Goal: Task Accomplishment & Management: Complete application form

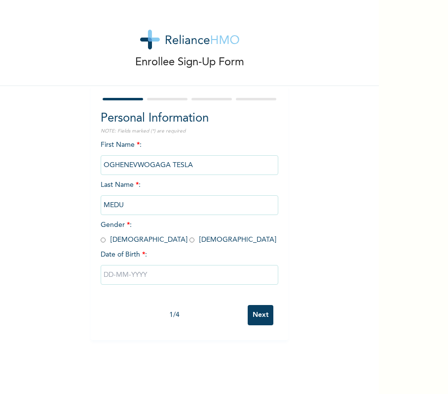
click at [101, 238] on span "Gender * : Male Female" at bounding box center [189, 232] width 176 height 22
click at [101, 239] on input "radio" at bounding box center [103, 239] width 5 height 9
radio input "true"
click at [176, 265] on input "text" at bounding box center [190, 275] width 178 height 20
select select "8"
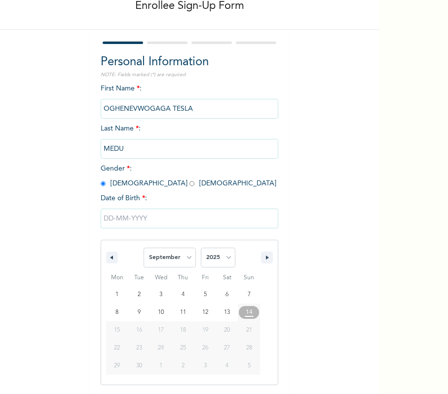
scroll to position [58, 0]
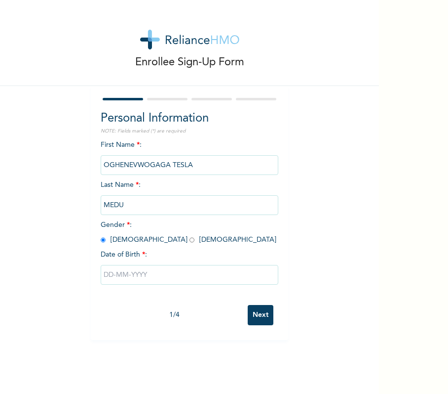
click at [17, 129] on div "Enrollee Sign-Up Form Personal Information NOTE: Fields marked (*) are required…" at bounding box center [189, 170] width 379 height 340
click at [158, 279] on input "text" at bounding box center [190, 275] width 178 height 20
select select "8"
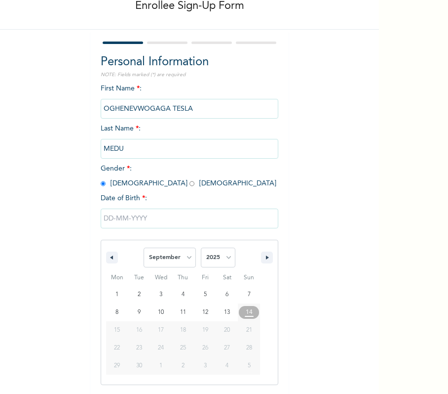
scroll to position [58, 0]
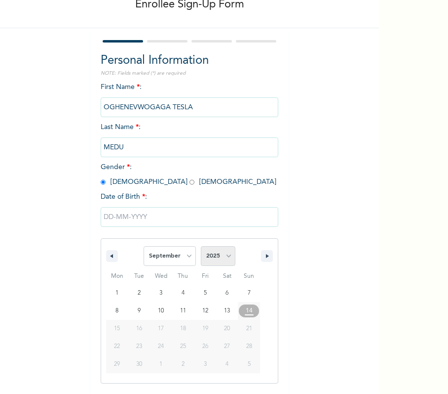
click at [209, 257] on select "2025 2024 2023 2022 2021 2020 2019 2018 2017 2016 2015 2014 2013 2012 2011 2010…" at bounding box center [218, 256] width 35 height 20
select select "1984"
click at [201, 246] on select "2025 2024 2023 2022 2021 2020 2019 2018 2017 2016 2015 2014 2013 2012 2011 2010…" at bounding box center [218, 256] width 35 height 20
click at [166, 251] on select "January February March April May June July August September October November De…" at bounding box center [170, 256] width 52 height 20
select select "7"
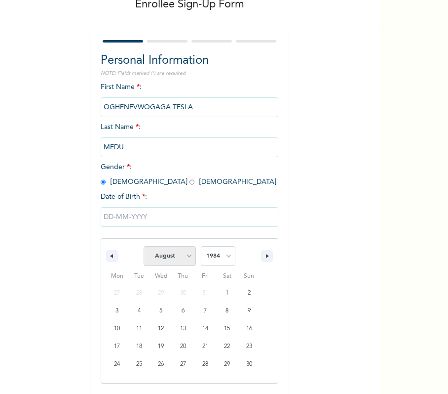
click at [144, 246] on select "January February March April May June July August September October November De…" at bounding box center [170, 256] width 52 height 20
type input "08/26/1984"
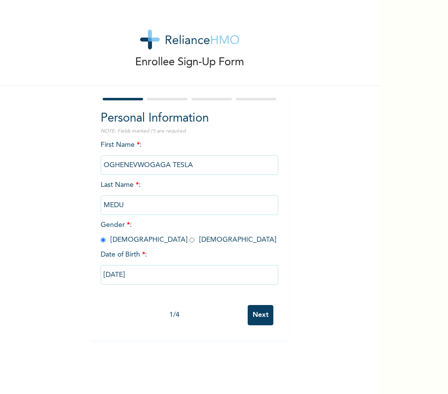
click at [265, 309] on input "Next" at bounding box center [261, 315] width 26 height 20
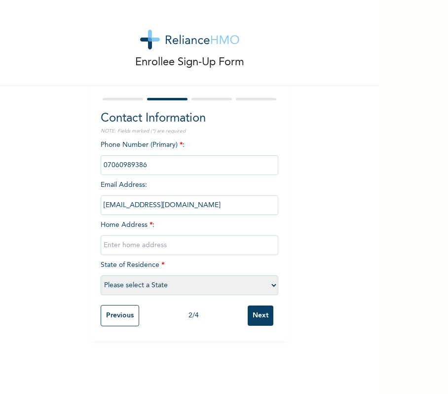
click at [229, 240] on input "text" at bounding box center [190, 245] width 178 height 20
type input "M"
type input "No 7 Aghante Street Off Ugberikoko Road Sapele"
click at [254, 273] on div "Phone Number (Primary) * : Email Address : ogaganeedu23@gmail.com Home Address …" at bounding box center [190, 220] width 178 height 160
click at [230, 289] on select "Please select a State [PERSON_NAME] (FCT) [PERSON_NAME] Ibom [GEOGRAPHIC_DATA] …" at bounding box center [190, 285] width 178 height 20
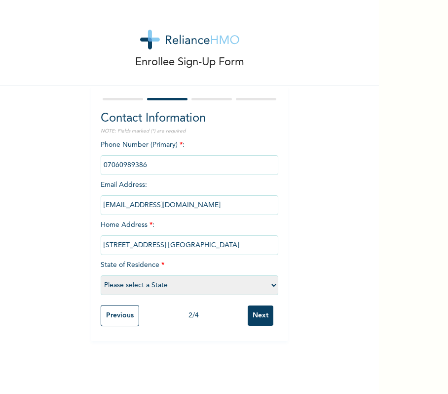
select select "25"
click at [101, 275] on select "Please select a State [PERSON_NAME] (FCT) [PERSON_NAME] Ibom [GEOGRAPHIC_DATA] …" at bounding box center [190, 285] width 178 height 20
click at [271, 324] on div "Previous 2 / 4 Next" at bounding box center [190, 315] width 178 height 31
click at [259, 319] on input "Next" at bounding box center [261, 315] width 26 height 20
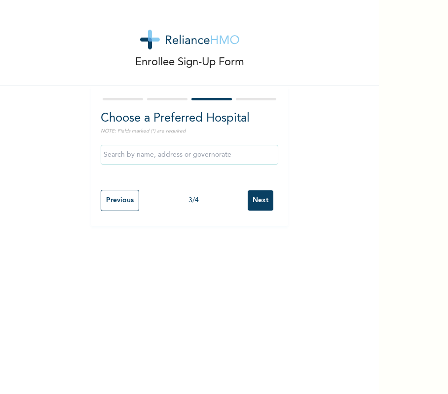
click at [256, 208] on input "Next" at bounding box center [261, 200] width 26 height 20
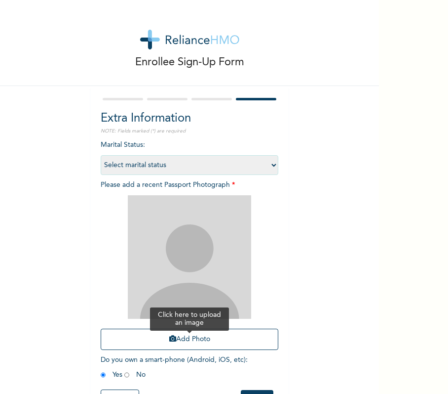
click at [228, 338] on button "Add Photo" at bounding box center [190, 338] width 178 height 21
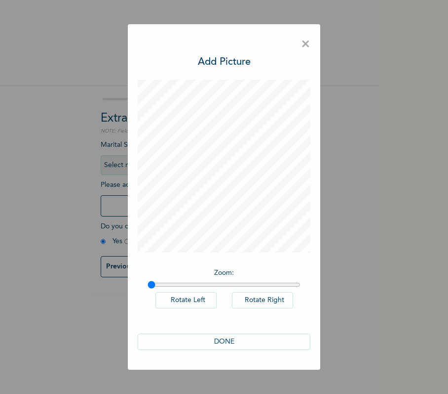
click at [254, 343] on button "DONE" at bounding box center [224, 341] width 173 height 16
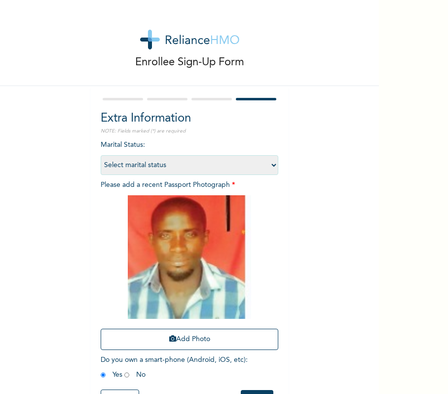
scroll to position [42, 0]
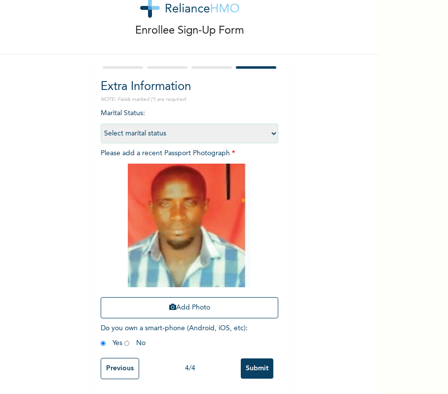
click at [241, 360] on input "Submit" at bounding box center [257, 368] width 33 height 20
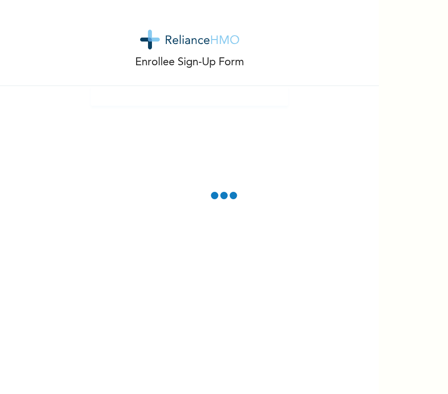
scroll to position [0, 0]
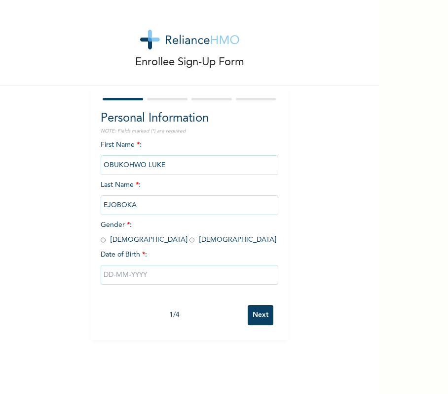
click at [101, 238] on input "radio" at bounding box center [103, 239] width 5 height 9
radio input "true"
drag, startPoint x: 253, startPoint y: 310, endPoint x: 216, endPoint y: 280, distance: 47.8
click at [216, 280] on form "Personal Information NOTE: Fields marked (*) are required First Name * : [PERSO…" at bounding box center [190, 213] width 178 height 234
click at [209, 270] on input "text" at bounding box center [190, 275] width 178 height 20
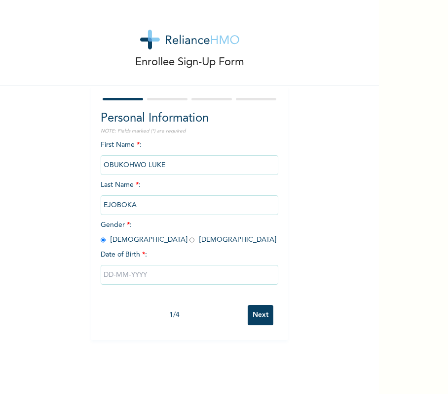
select select "8"
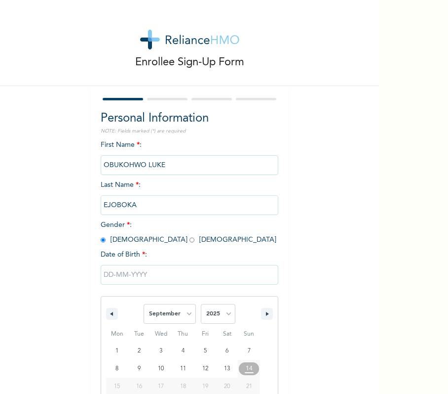
scroll to position [56, 0]
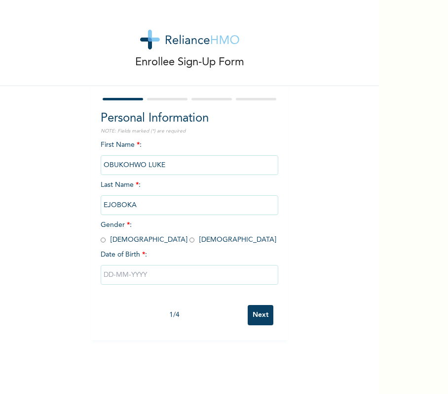
click at [106, 238] on span "Gender * : [DEMOGRAPHIC_DATA] [DEMOGRAPHIC_DATA]" at bounding box center [189, 232] width 176 height 22
click at [101, 241] on input "radio" at bounding box center [103, 239] width 5 height 9
radio input "true"
click at [134, 274] on input "text" at bounding box center [190, 275] width 178 height 20
select select "8"
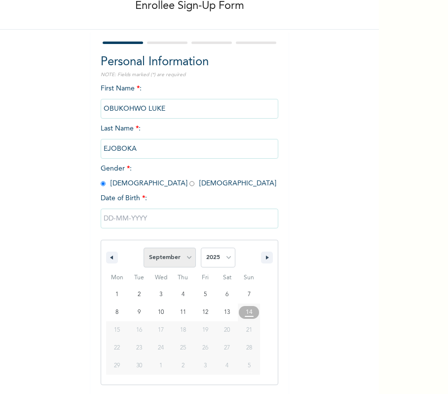
scroll to position [58, 0]
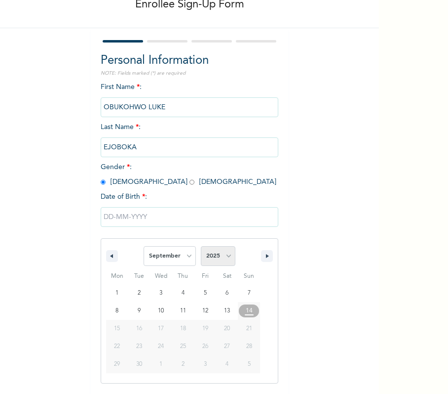
click at [216, 255] on select "2025 2024 2023 2022 2021 2020 2019 2018 2017 2016 2015 2014 2013 2012 2011 2010…" at bounding box center [218, 256] width 35 height 20
select select "1987"
click at [201, 246] on select "2025 2024 2023 2022 2021 2020 2019 2018 2017 2016 2015 2014 2013 2012 2011 2010…" at bounding box center [218, 256] width 35 height 20
click at [174, 259] on select "January February March April May June July August September October November De…" at bounding box center [170, 256] width 52 height 20
select select "3"
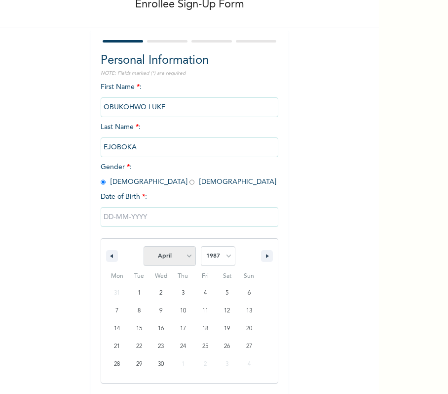
click at [144, 246] on select "January February March April May June July August September October November De…" at bounding box center [170, 256] width 52 height 20
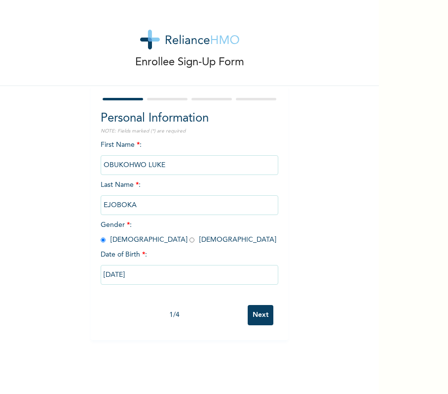
type input "[DATE]"
click at [253, 315] on input "Next" at bounding box center [261, 315] width 26 height 20
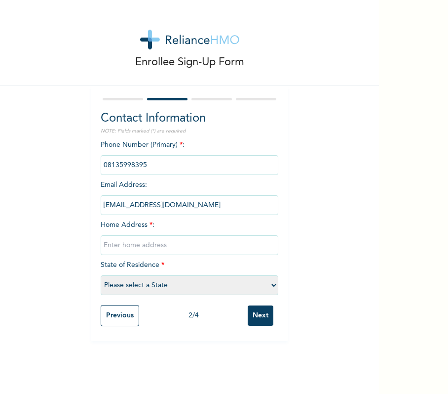
click at [176, 228] on div "Phone Number (Primary) * : Email Address : [EMAIL_ADDRESS][DOMAIN_NAME] Home Ad…" at bounding box center [190, 220] width 178 height 160
click at [181, 251] on input "text" at bounding box center [190, 245] width 178 height 20
type input "DELTA STATE"
click at [197, 280] on select "Please select a State [PERSON_NAME] (FCT) [PERSON_NAME] Ibom [GEOGRAPHIC_DATA] …" at bounding box center [190, 285] width 178 height 20
select select "10"
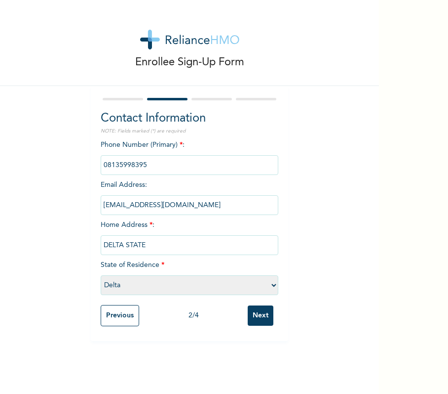
click at [101, 275] on select "Please select a State [PERSON_NAME] (FCT) [PERSON_NAME] Ibom [GEOGRAPHIC_DATA] …" at bounding box center [190, 285] width 178 height 20
click at [200, 245] on input "DELTA STATE" at bounding box center [190, 245] width 178 height 20
type input "D"
type input "No 8, Ejoboka Close Okirighwre Sapele"
click at [255, 309] on input "Next" at bounding box center [261, 315] width 26 height 20
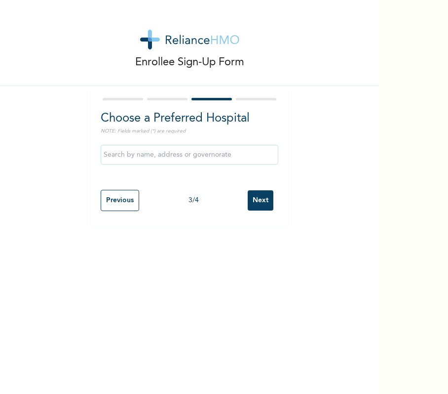
click at [255, 183] on div at bounding box center [190, 162] width 178 height 45
click at [264, 198] on input "Next" at bounding box center [261, 200] width 26 height 20
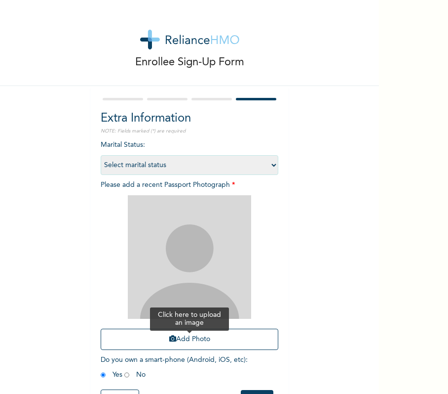
click at [236, 349] on button "Add Photo" at bounding box center [190, 338] width 178 height 21
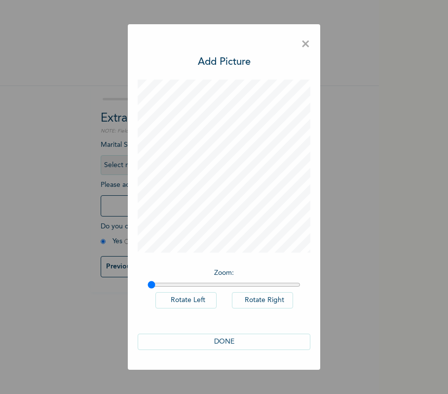
click at [238, 344] on button "DONE" at bounding box center [224, 341] width 173 height 16
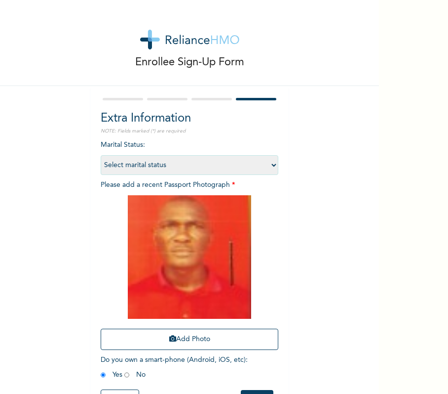
scroll to position [42, 0]
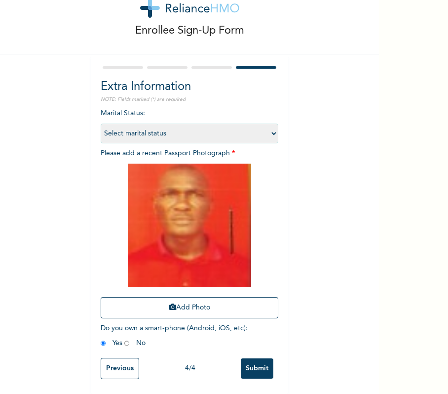
click at [251, 358] on input "Submit" at bounding box center [257, 368] width 33 height 20
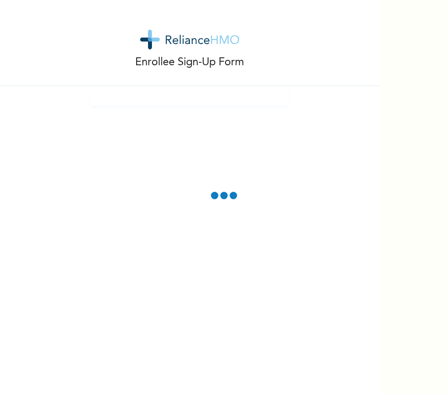
scroll to position [0, 0]
